Goal: Task Accomplishment & Management: Use online tool/utility

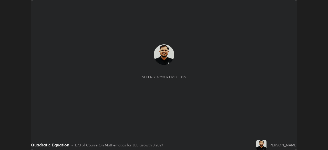
scroll to position [150, 328]
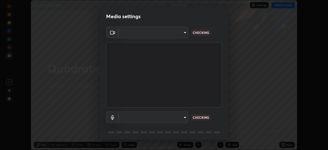
click at [182, 120] on body "Erase all Quadratic Equation Recording WAS SCHEDULED TO START AT 11:45 AM Setti…" at bounding box center [164, 75] width 328 height 150
type input "0098613ca96d1cb365b3845fa694b9755ae94ec2d7c0f75973c998bbbf9ace16"
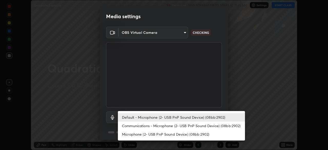
click at [185, 126] on li "Communications - Microphone (2- USB PnP Sound Device) (08bb:2902)" at bounding box center [181, 126] width 127 height 8
type input "communications"
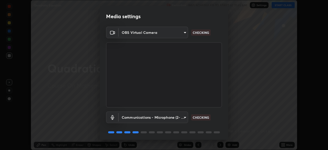
scroll to position [18, 0]
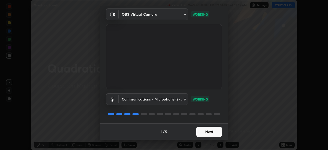
click at [220, 131] on button "Next" at bounding box center [209, 132] width 26 height 10
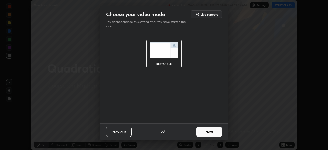
scroll to position [0, 0]
click at [217, 132] on button "Next" at bounding box center [209, 132] width 26 height 10
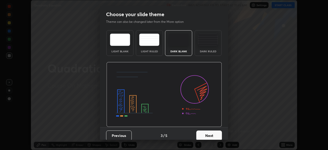
click at [218, 134] on button "Next" at bounding box center [209, 136] width 26 height 10
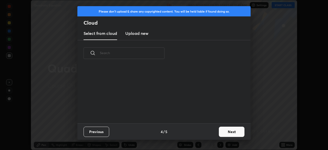
click at [228, 132] on button "Next" at bounding box center [232, 132] width 26 height 10
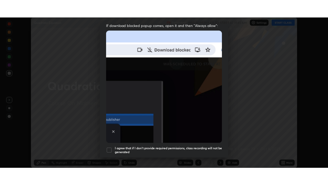
scroll to position [123, 0]
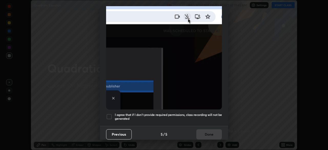
click at [111, 115] on div at bounding box center [109, 117] width 6 height 6
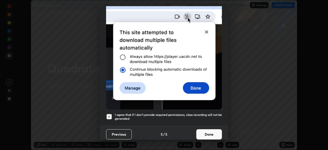
click at [209, 132] on button "Done" at bounding box center [209, 134] width 26 height 10
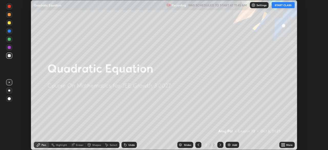
click at [279, 7] on button "START CLASS" at bounding box center [283, 5] width 23 height 6
click at [282, 145] on icon at bounding box center [282, 145] width 1 height 1
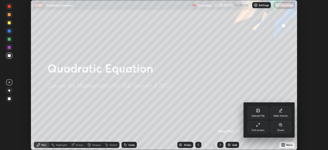
click at [260, 128] on div "Full screen" at bounding box center [258, 127] width 21 height 12
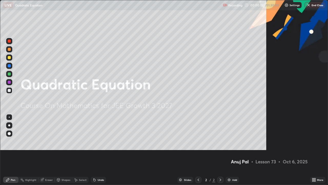
scroll to position [185, 328]
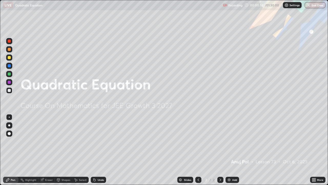
click at [232, 150] on div "Add" at bounding box center [234, 179] width 5 height 3
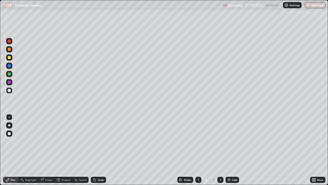
click at [9, 93] on div at bounding box center [9, 90] width 6 height 6
click at [98, 150] on div "Undo" at bounding box center [101, 179] width 6 height 3
click at [103, 150] on div "Undo" at bounding box center [101, 179] width 6 height 3
click at [101, 150] on div "Undo" at bounding box center [101, 179] width 6 height 3
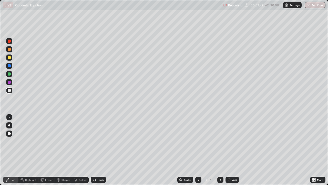
click at [99, 150] on div "Undo" at bounding box center [101, 179] width 6 height 3
click at [9, 74] on div at bounding box center [9, 73] width 3 height 3
click at [9, 83] on div at bounding box center [9, 82] width 3 height 3
click at [11, 50] on div at bounding box center [9, 49] width 6 height 6
click at [230, 150] on img at bounding box center [229, 179] width 4 height 4
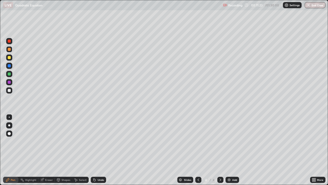
click at [100, 150] on div "Undo" at bounding box center [101, 179] width 6 height 3
click at [102, 150] on div "Undo" at bounding box center [98, 179] width 15 height 6
click at [9, 74] on div at bounding box center [9, 73] width 3 height 3
click at [98, 150] on div "Undo" at bounding box center [101, 179] width 6 height 3
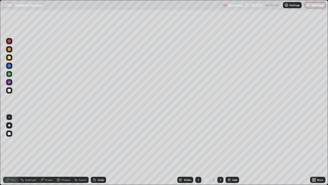
click at [10, 57] on div at bounding box center [9, 57] width 3 height 3
click at [94, 150] on icon at bounding box center [95, 180] width 2 height 2
click at [98, 150] on div "Undo" at bounding box center [101, 179] width 6 height 3
click at [10, 92] on div at bounding box center [9, 90] width 6 height 6
click at [10, 59] on div at bounding box center [9, 57] width 6 height 6
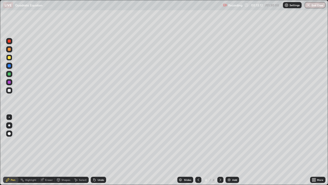
click at [9, 91] on div at bounding box center [9, 90] width 3 height 3
click at [98, 150] on div "Undo" at bounding box center [101, 179] width 6 height 3
click at [101, 150] on div "Undo" at bounding box center [101, 179] width 6 height 3
click at [10, 58] on div at bounding box center [9, 57] width 3 height 3
click at [100, 150] on div "Undo" at bounding box center [101, 179] width 6 height 3
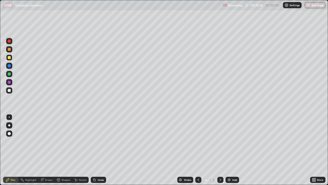
click at [10, 50] on div at bounding box center [9, 49] width 3 height 3
click at [230, 150] on img at bounding box center [229, 179] width 4 height 4
click at [101, 150] on div "Undo" at bounding box center [101, 179] width 6 height 3
click at [99, 150] on div "Undo" at bounding box center [101, 179] width 6 height 3
click at [99, 150] on div "Undo" at bounding box center [98, 179] width 15 height 6
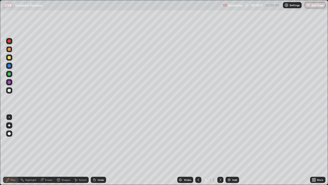
click at [11, 91] on div at bounding box center [9, 90] width 3 height 3
click at [11, 58] on div at bounding box center [9, 57] width 6 height 6
click at [100, 150] on div "Undo" at bounding box center [101, 179] width 6 height 3
click at [99, 150] on div "Undo" at bounding box center [98, 179] width 15 height 6
click at [100, 150] on div "Undo" at bounding box center [101, 179] width 6 height 3
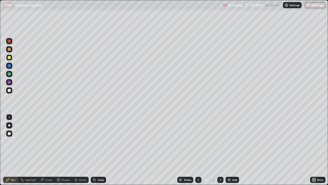
click at [103, 150] on div "Undo" at bounding box center [98, 179] width 15 height 6
click at [9, 74] on div at bounding box center [9, 73] width 3 height 3
click at [101, 150] on div "Undo" at bounding box center [98, 179] width 15 height 6
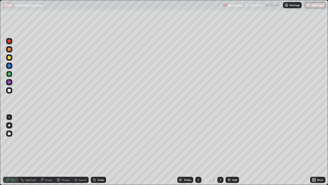
click at [196, 150] on div at bounding box center [198, 179] width 6 height 6
click at [217, 150] on div at bounding box center [220, 179] width 6 height 6
click at [10, 50] on div at bounding box center [9, 49] width 3 height 3
click at [232, 150] on div "Add" at bounding box center [233, 179] width 14 height 6
click at [99, 150] on div "Undo" at bounding box center [101, 179] width 6 height 3
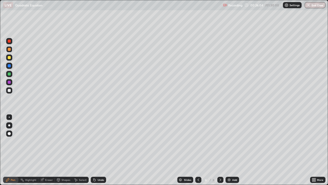
click at [101, 150] on div "Undo" at bounding box center [101, 179] width 6 height 3
click at [100, 150] on div "Undo" at bounding box center [98, 179] width 15 height 6
click at [103, 150] on div "Undo" at bounding box center [101, 179] width 6 height 3
click at [102, 150] on div "Undo" at bounding box center [98, 179] width 15 height 6
click at [9, 91] on div at bounding box center [9, 90] width 3 height 3
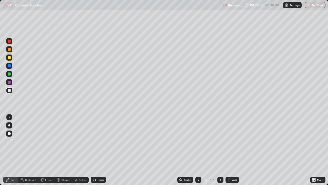
click at [102, 150] on div "Undo" at bounding box center [98, 179] width 15 height 6
click at [101, 150] on div "Undo" at bounding box center [101, 179] width 6 height 3
click at [9, 82] on div at bounding box center [9, 82] width 3 height 3
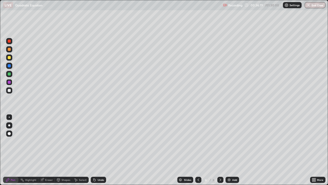
click at [98, 150] on div "Undo" at bounding box center [101, 179] width 6 height 3
click at [99, 150] on div "Undo" at bounding box center [101, 179] width 6 height 3
click at [11, 50] on div at bounding box center [9, 49] width 6 height 6
click at [230, 150] on img at bounding box center [229, 179] width 4 height 4
click at [102, 150] on div "Undo" at bounding box center [101, 179] width 6 height 3
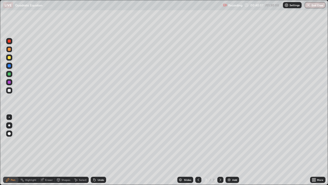
click at [101, 150] on div "Undo" at bounding box center [101, 179] width 6 height 3
click at [98, 150] on div "Undo" at bounding box center [98, 179] width 15 height 6
click at [9, 90] on div at bounding box center [9, 90] width 3 height 3
click at [9, 76] on div at bounding box center [9, 74] width 6 height 6
click at [102, 150] on div "Undo" at bounding box center [101, 179] width 6 height 3
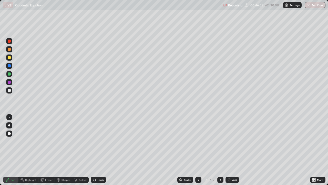
click at [101, 150] on div "Undo" at bounding box center [101, 179] width 6 height 3
click at [10, 82] on div at bounding box center [9, 82] width 3 height 3
click at [9, 73] on div at bounding box center [9, 73] width 3 height 3
click at [102, 150] on div "Undo" at bounding box center [101, 179] width 6 height 3
click at [101, 150] on div "Undo" at bounding box center [101, 179] width 6 height 3
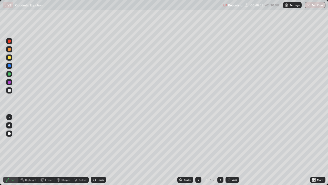
click at [99, 150] on div "Undo" at bounding box center [101, 179] width 6 height 3
click at [10, 91] on div at bounding box center [9, 90] width 3 height 3
click at [198, 150] on icon at bounding box center [198, 179] width 4 height 4
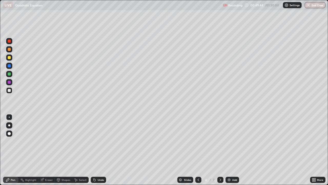
click at [220, 150] on div at bounding box center [220, 179] width 6 height 6
click at [220, 150] on icon at bounding box center [221, 179] width 2 height 3
click at [219, 150] on icon at bounding box center [221, 179] width 4 height 4
click at [9, 50] on div at bounding box center [9, 49] width 3 height 3
click at [233, 150] on div "Add" at bounding box center [234, 179] width 5 height 3
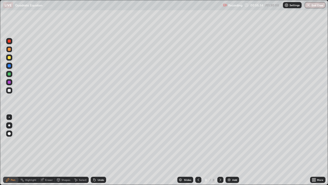
click at [103, 150] on div "Undo" at bounding box center [101, 179] width 6 height 3
click at [100, 150] on div "Undo" at bounding box center [98, 179] width 15 height 6
click at [102, 150] on div "Undo" at bounding box center [98, 179] width 15 height 6
click at [9, 90] on div at bounding box center [9, 90] width 3 height 3
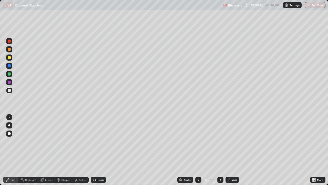
click at [10, 82] on div at bounding box center [9, 82] width 3 height 3
click at [11, 91] on div at bounding box center [9, 90] width 6 height 6
click at [103, 150] on div "Undo" at bounding box center [101, 179] width 6 height 3
click at [100, 150] on div "Undo" at bounding box center [101, 179] width 6 height 3
click at [9, 82] on div at bounding box center [9, 82] width 3 height 3
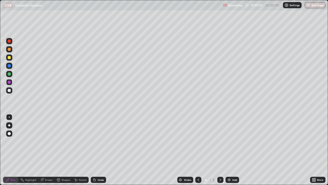
click at [99, 150] on div "Undo" at bounding box center [101, 179] width 6 height 3
click at [98, 150] on div "Undo" at bounding box center [101, 179] width 6 height 3
click at [103, 150] on div "Undo" at bounding box center [101, 179] width 6 height 3
click at [11, 57] on div at bounding box center [9, 57] width 3 height 3
click at [9, 92] on div at bounding box center [9, 90] width 6 height 6
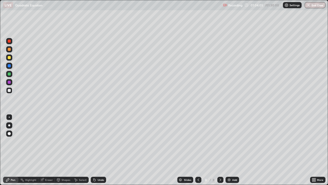
click at [10, 49] on div at bounding box center [9, 49] width 3 height 3
click at [230, 150] on img at bounding box center [229, 179] width 4 height 4
click at [98, 150] on div "Undo" at bounding box center [101, 179] width 6 height 3
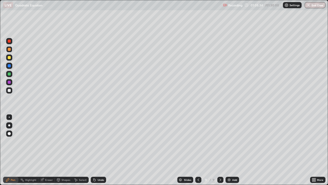
click at [98, 150] on div "Undo" at bounding box center [101, 179] width 6 height 3
click at [100, 150] on div "Undo" at bounding box center [101, 179] width 6 height 3
click at [104, 150] on div "Undo" at bounding box center [98, 179] width 15 height 6
click at [50, 150] on div "Eraser" at bounding box center [49, 179] width 8 height 3
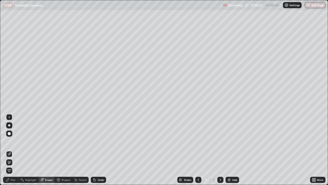
click at [16, 150] on div "Pen" at bounding box center [10, 179] width 15 height 6
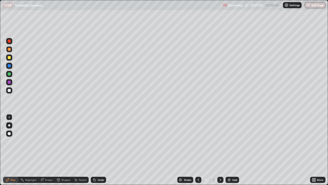
click at [11, 90] on div at bounding box center [9, 90] width 6 height 6
click at [103, 150] on div "Undo" at bounding box center [101, 179] width 6 height 3
click at [99, 150] on div "Undo" at bounding box center [98, 179] width 15 height 6
click at [100, 150] on div "Undo" at bounding box center [97, 179] width 17 height 10
click at [10, 50] on div at bounding box center [9, 49] width 3 height 3
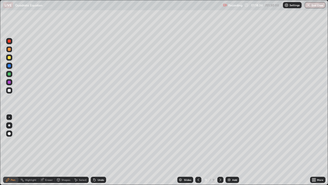
click at [229, 150] on img at bounding box center [229, 179] width 4 height 4
click at [11, 75] on div at bounding box center [9, 73] width 3 height 3
click at [100, 150] on div "Undo" at bounding box center [98, 179] width 15 height 6
click at [101, 150] on div "Undo" at bounding box center [101, 179] width 6 height 3
click at [10, 91] on div at bounding box center [9, 90] width 3 height 3
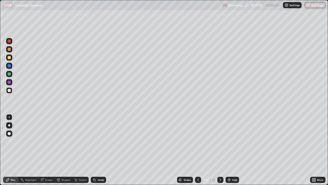
click at [10, 83] on div at bounding box center [9, 82] width 3 height 3
click at [100, 150] on div "Undo" at bounding box center [98, 179] width 15 height 6
click at [11, 91] on div at bounding box center [9, 90] width 3 height 3
click at [9, 58] on div at bounding box center [9, 57] width 3 height 3
click at [100, 150] on div "Undo" at bounding box center [101, 179] width 6 height 3
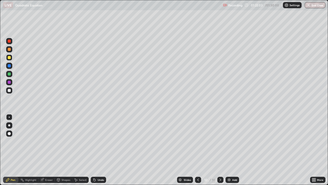
click at [99, 150] on div "Undo" at bounding box center [101, 179] width 6 height 3
click at [10, 74] on div at bounding box center [9, 73] width 3 height 3
click at [311, 5] on button "End Class" at bounding box center [315, 5] width 20 height 6
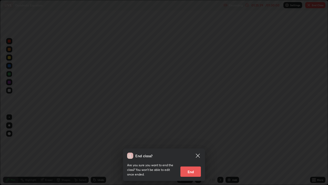
click at [188, 150] on button "End" at bounding box center [191, 171] width 21 height 10
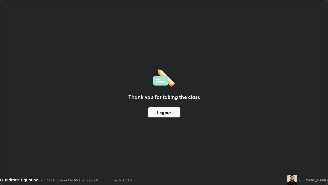
click at [162, 112] on button "Logout" at bounding box center [164, 112] width 33 height 10
